Goal: Register for event/course

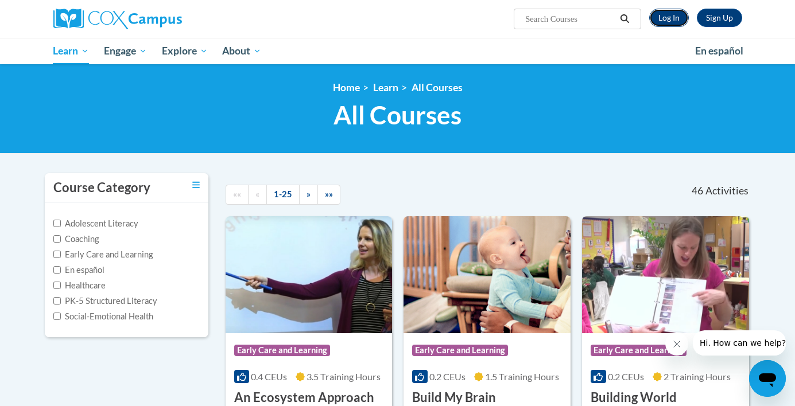
click at [665, 17] on link "Log In" at bounding box center [669, 18] width 40 height 18
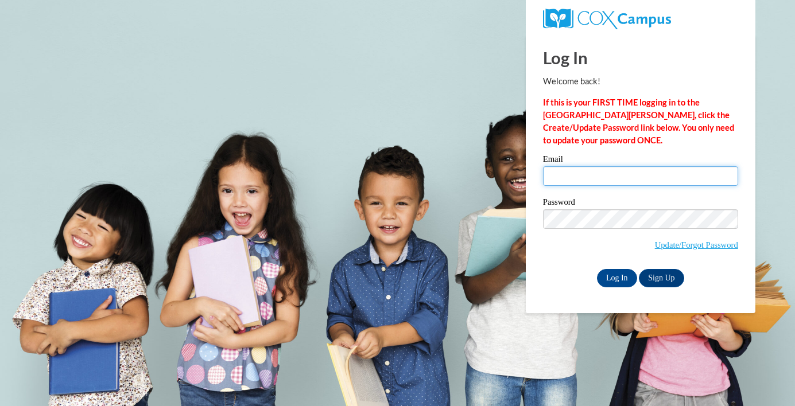
click at [638, 177] on input "Email" at bounding box center [640, 176] width 195 height 20
type input "tluebke@sasd.net"
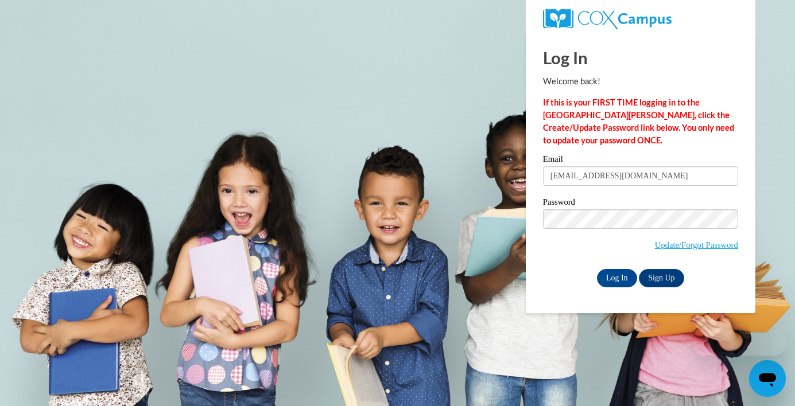
click at [648, 203] on label "Password" at bounding box center [640, 203] width 195 height 11
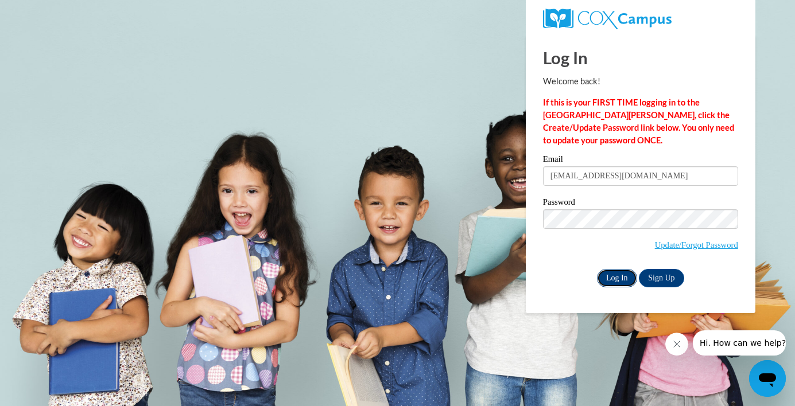
click at [612, 277] on input "Log In" at bounding box center [617, 278] width 40 height 18
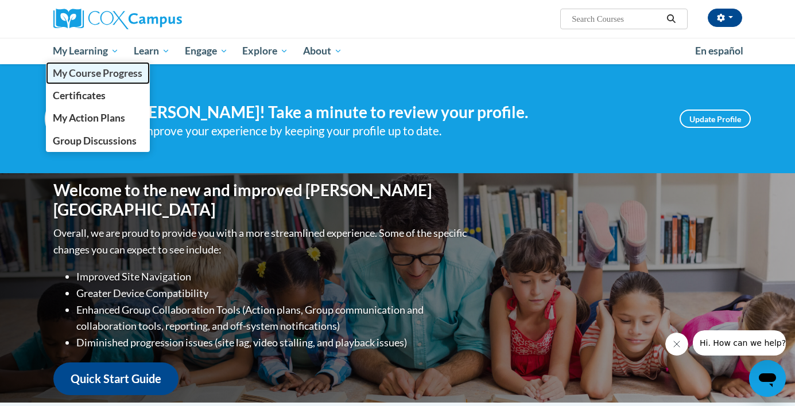
click at [99, 73] on span "My Course Progress" at bounding box center [97, 73] width 89 height 12
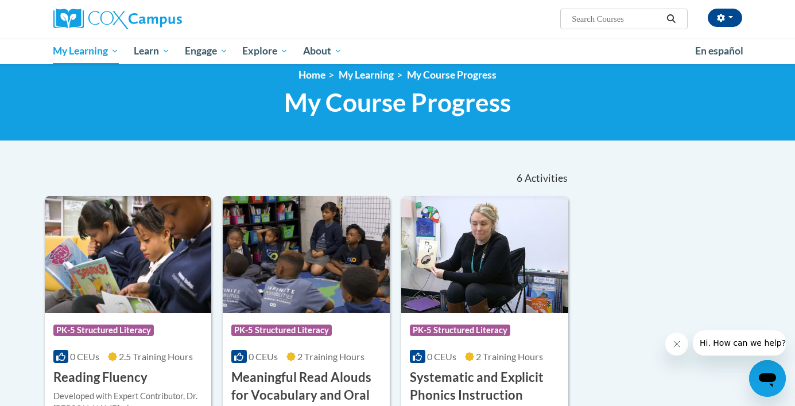
scroll to position [9, 0]
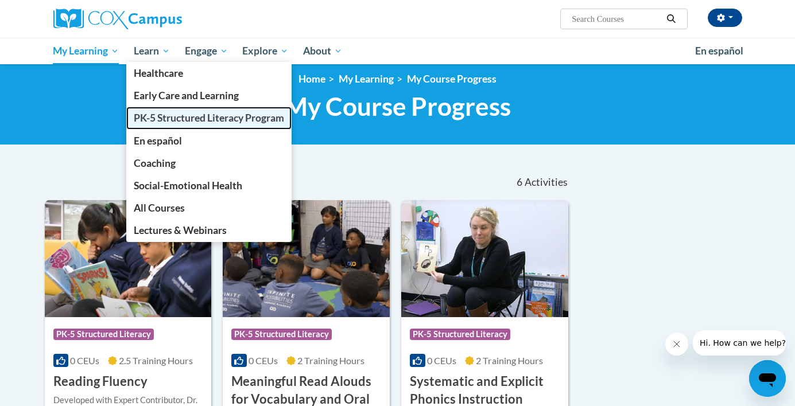
click at [172, 120] on span "PK-5 Structured Literacy Program" at bounding box center [209, 118] width 150 height 12
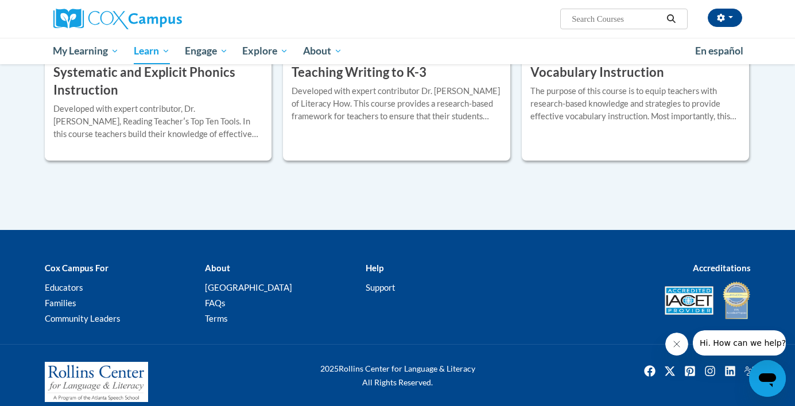
scroll to position [1424, 0]
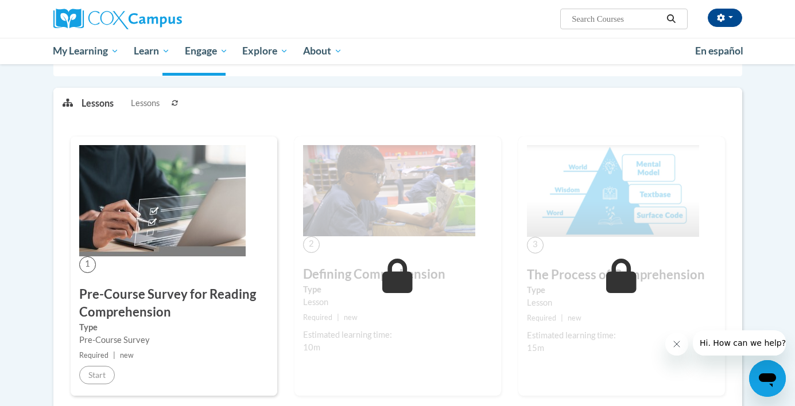
scroll to position [130, 0]
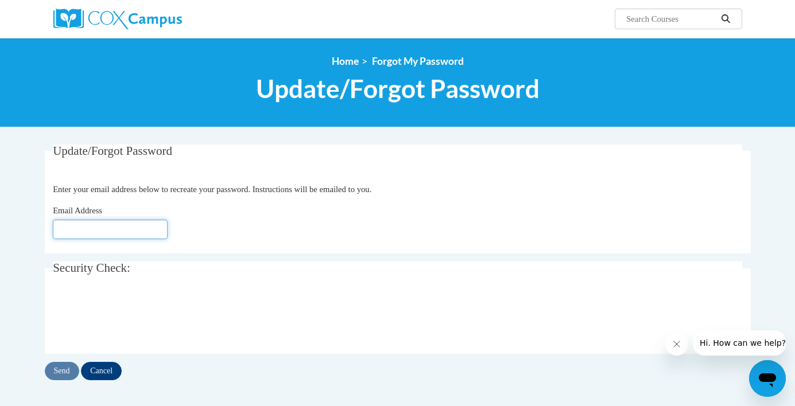
click at [107, 225] on input "Email Address" at bounding box center [110, 230] width 115 height 20
type input "[EMAIL_ADDRESS][DOMAIN_NAME]"
click at [70, 367] on input "Send" at bounding box center [62, 371] width 34 height 18
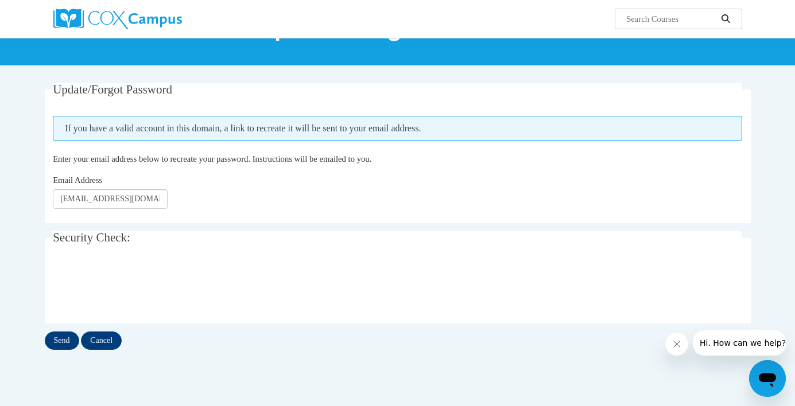
scroll to position [67, 0]
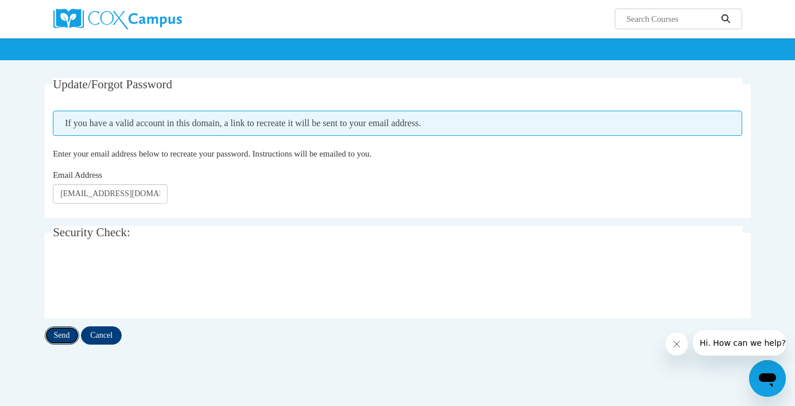
click at [62, 341] on input "Send" at bounding box center [62, 335] width 34 height 18
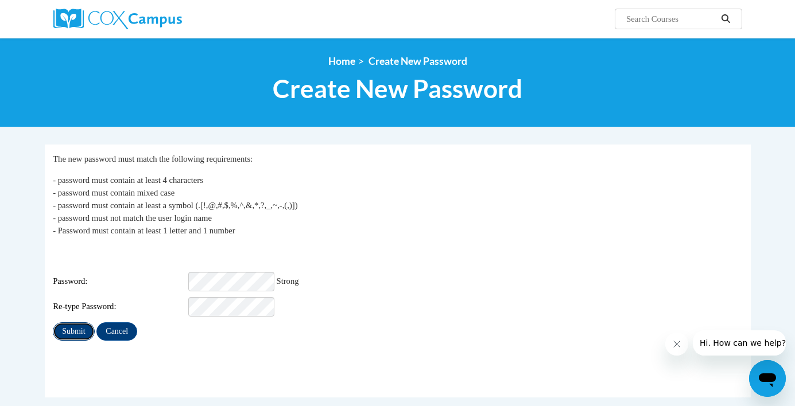
click at [76, 328] on input "Submit" at bounding box center [73, 331] width 41 height 18
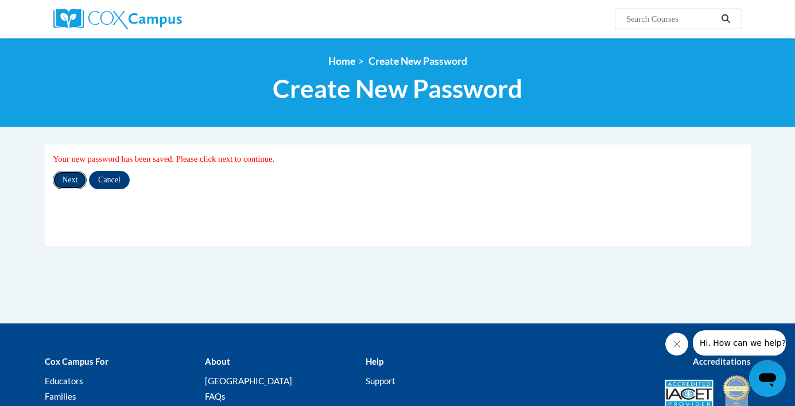
click at [66, 178] on input "Next" at bounding box center [70, 180] width 34 height 18
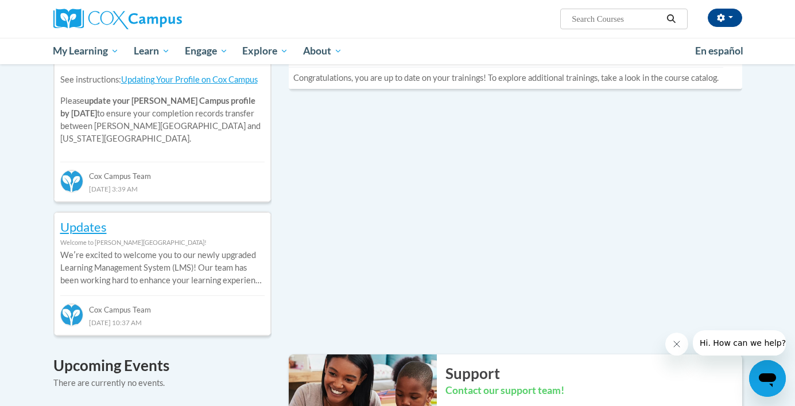
scroll to position [455, 0]
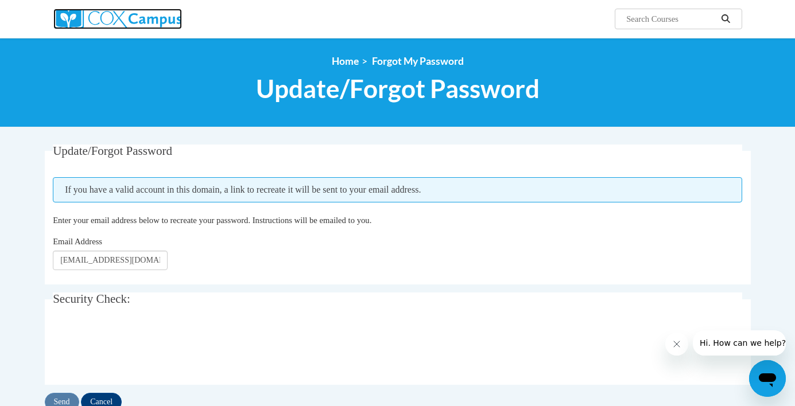
click at [142, 21] on img at bounding box center [117, 19] width 128 height 21
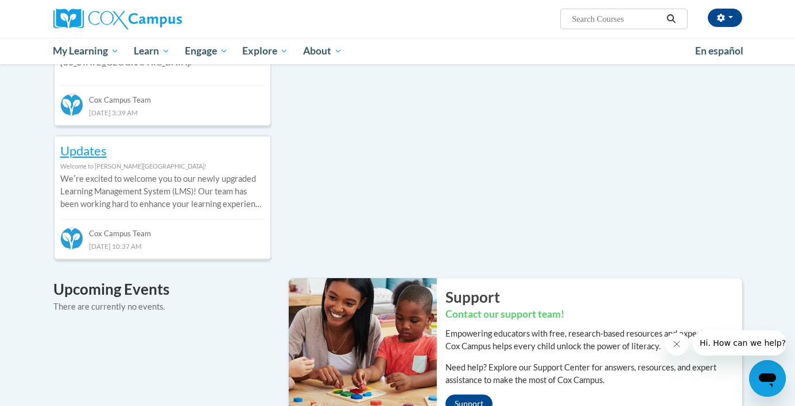
scroll to position [599, 0]
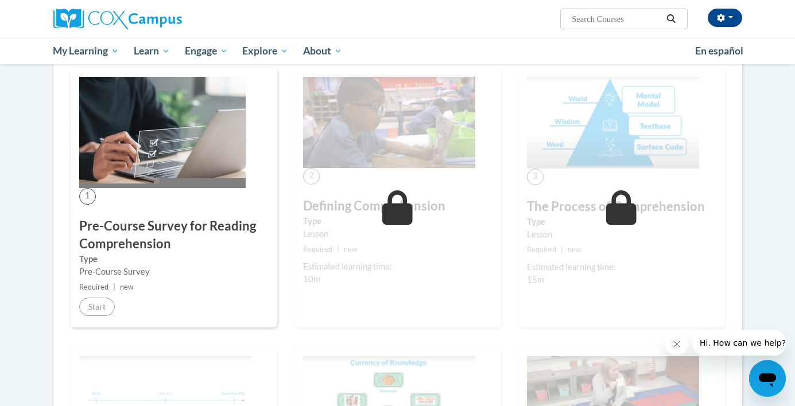
scroll to position [205, 0]
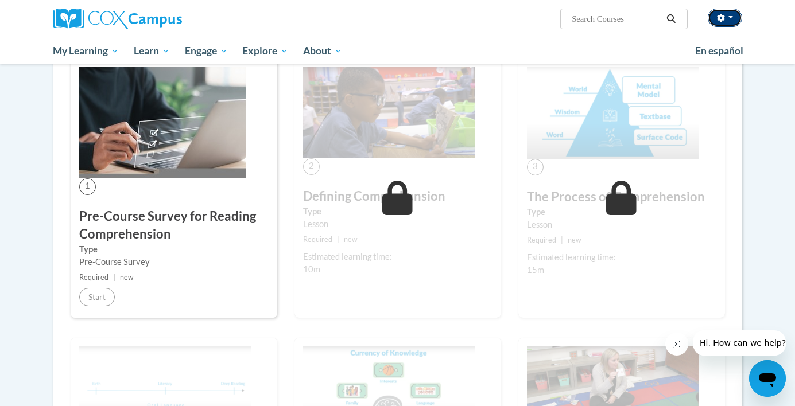
click at [723, 17] on icon "button" at bounding box center [720, 18] width 8 height 8
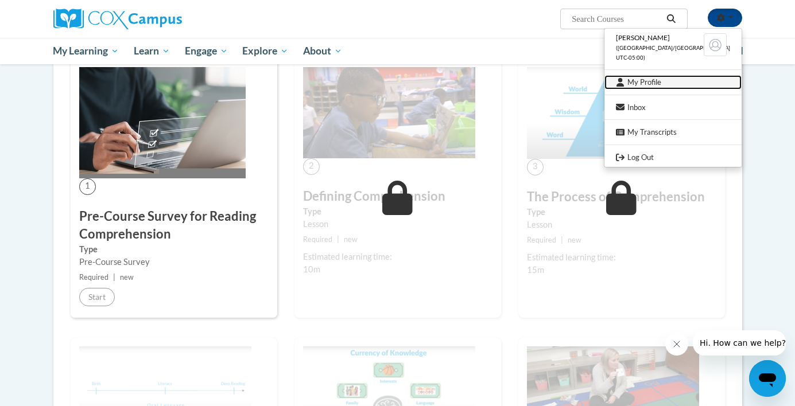
click at [664, 80] on link "My Profile" at bounding box center [672, 82] width 137 height 14
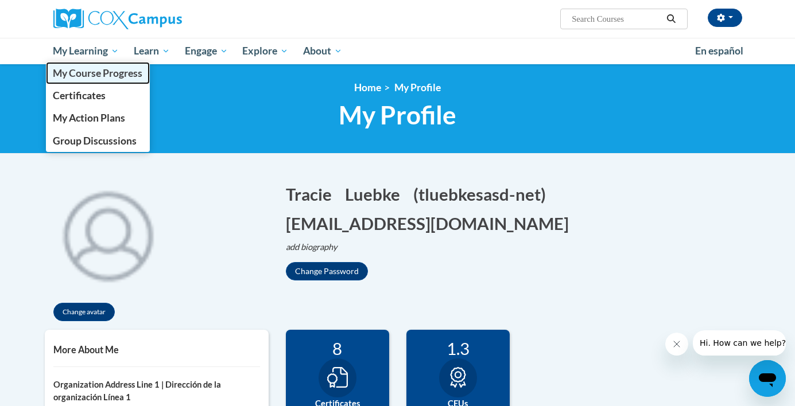
click at [106, 69] on span "My Course Progress" at bounding box center [97, 73] width 89 height 12
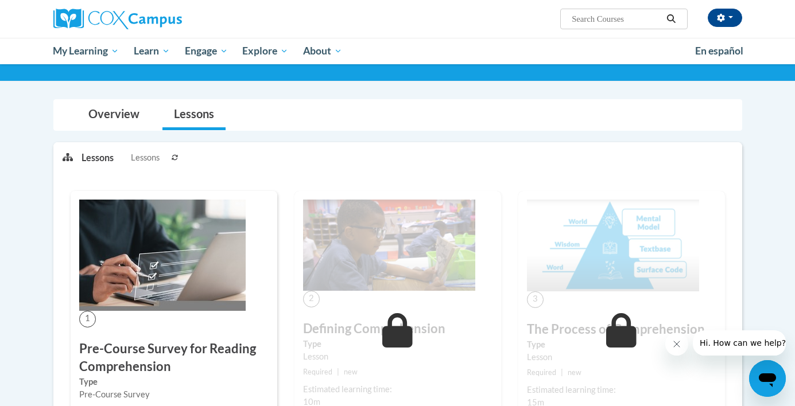
scroll to position [57, 0]
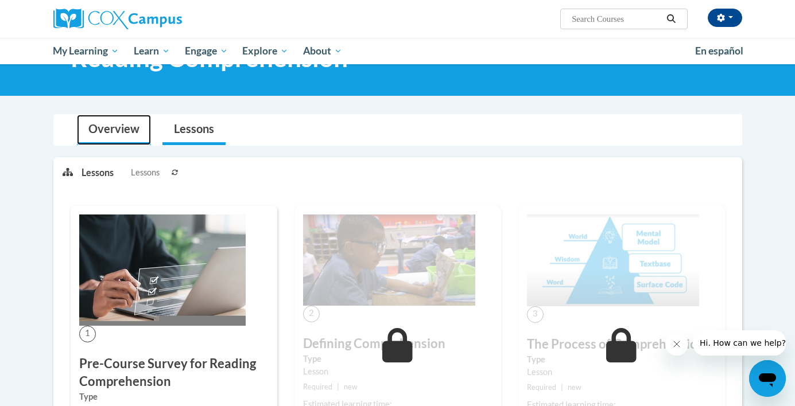
click at [126, 131] on link "Overview" at bounding box center [114, 130] width 74 height 30
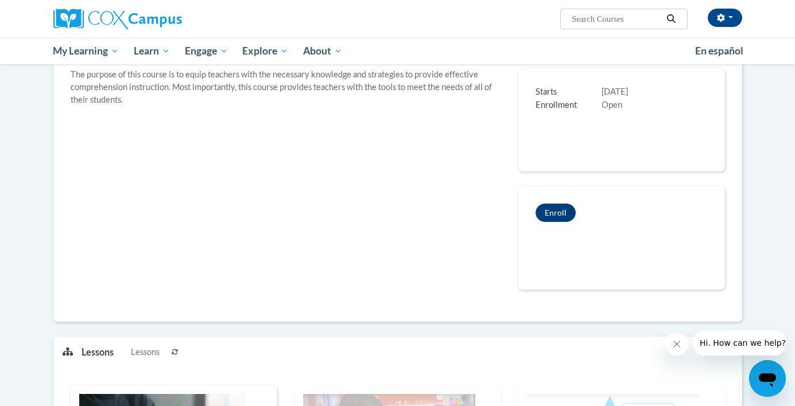
scroll to position [264, 0]
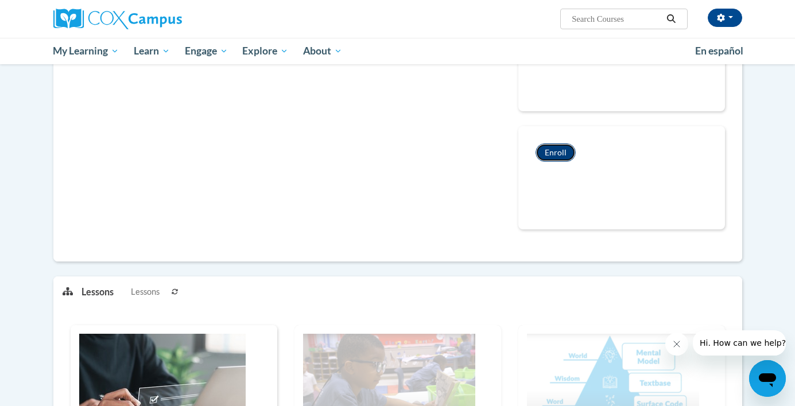
click at [554, 153] on button "Enroll" at bounding box center [555, 152] width 40 height 18
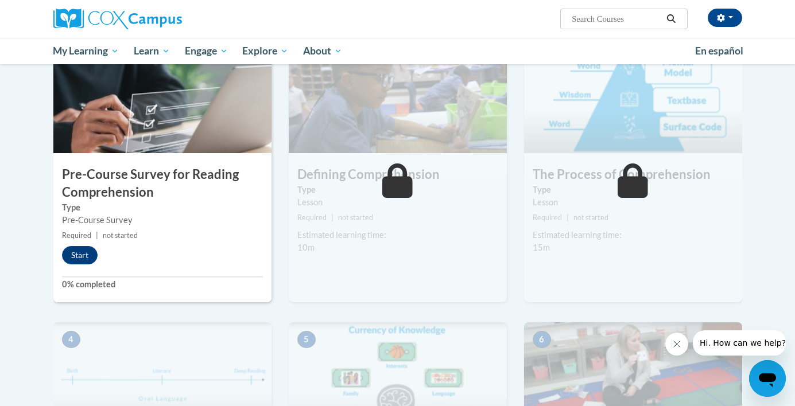
scroll to position [262, 0]
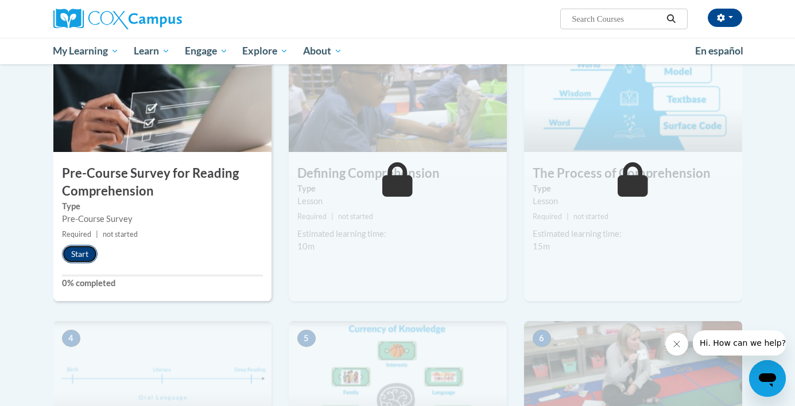
click at [84, 254] on button "Start" at bounding box center [80, 254] width 36 height 18
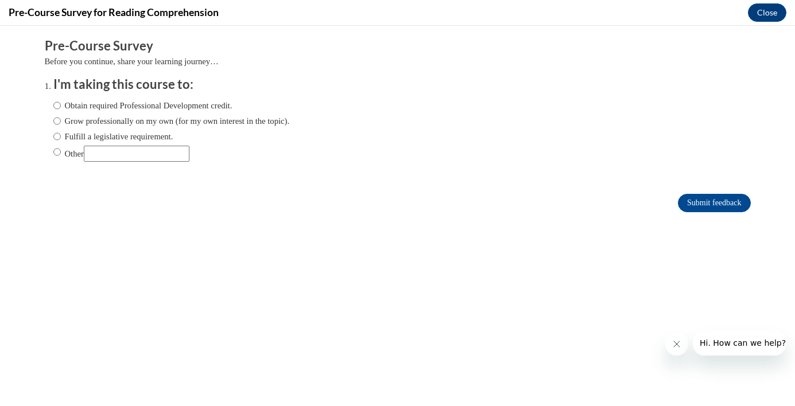
scroll to position [0, 0]
click at [55, 120] on input "Grow professionally on my own (for my own interest in the topic)." at bounding box center [56, 121] width 7 height 13
radio input "true"
click at [708, 201] on input "Submit feedback" at bounding box center [713, 203] width 72 height 18
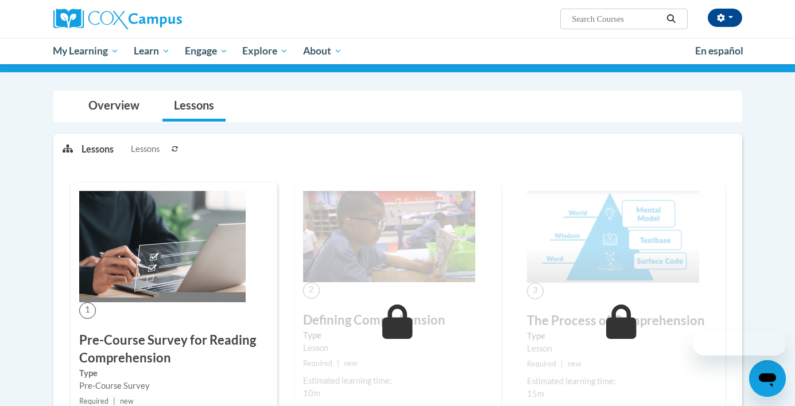
scroll to position [264, 0]
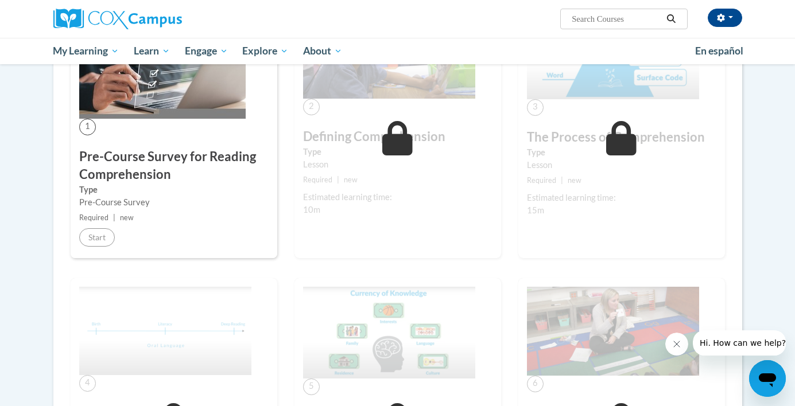
click at [145, 133] on div "1 Pre-Course Survey for Reading Comprehension Type Pre-Course Survey Required |…" at bounding box center [174, 128] width 207 height 259
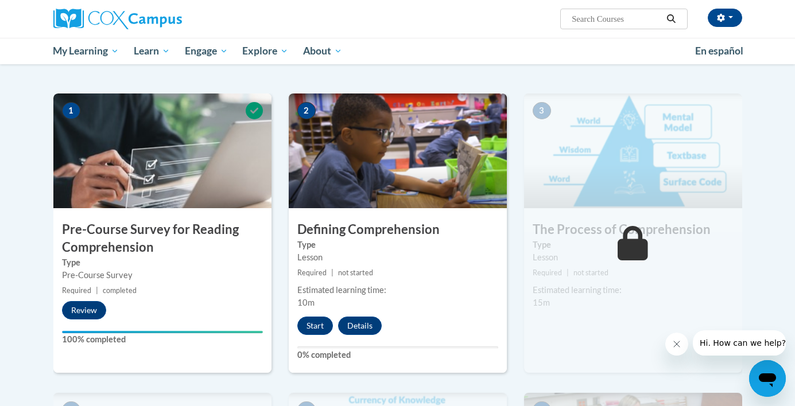
scroll to position [311, 0]
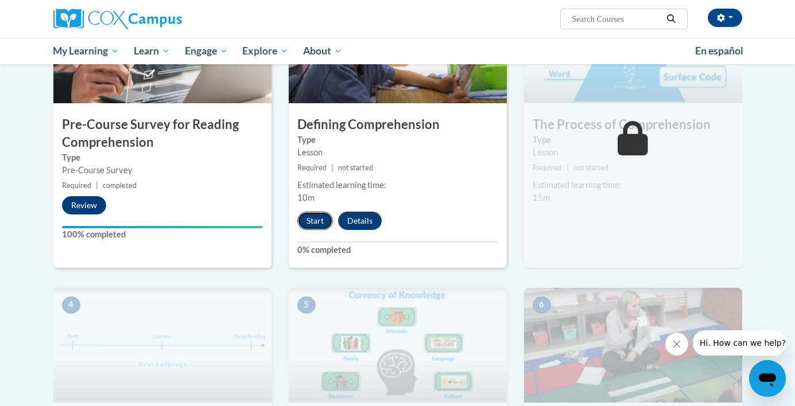
click at [311, 222] on button "Start" at bounding box center [315, 221] width 36 height 18
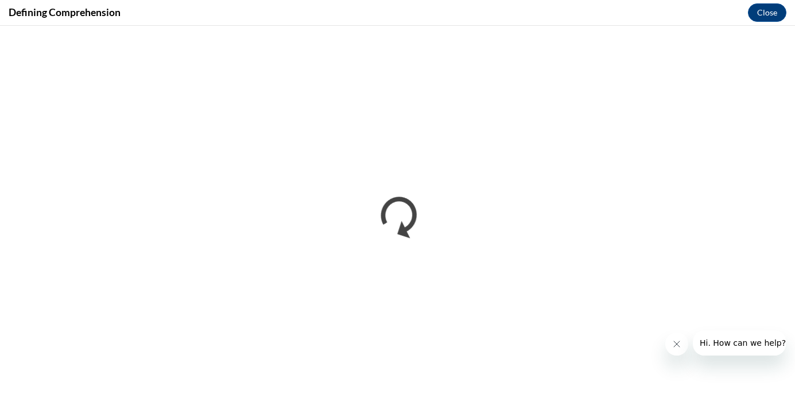
scroll to position [0, 0]
